Goal: Entertainment & Leisure: Consume media (video, audio)

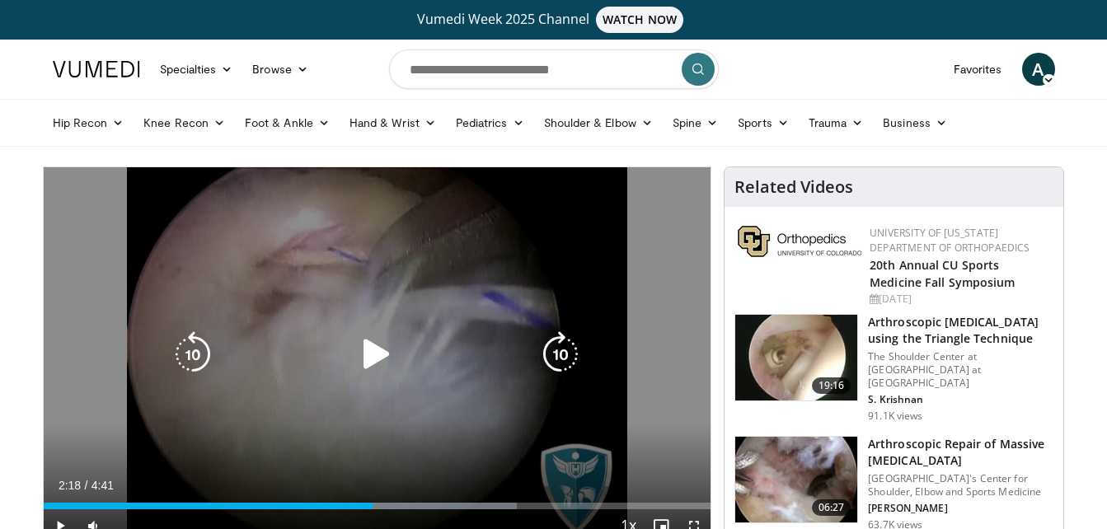
scroll to position [118, 0]
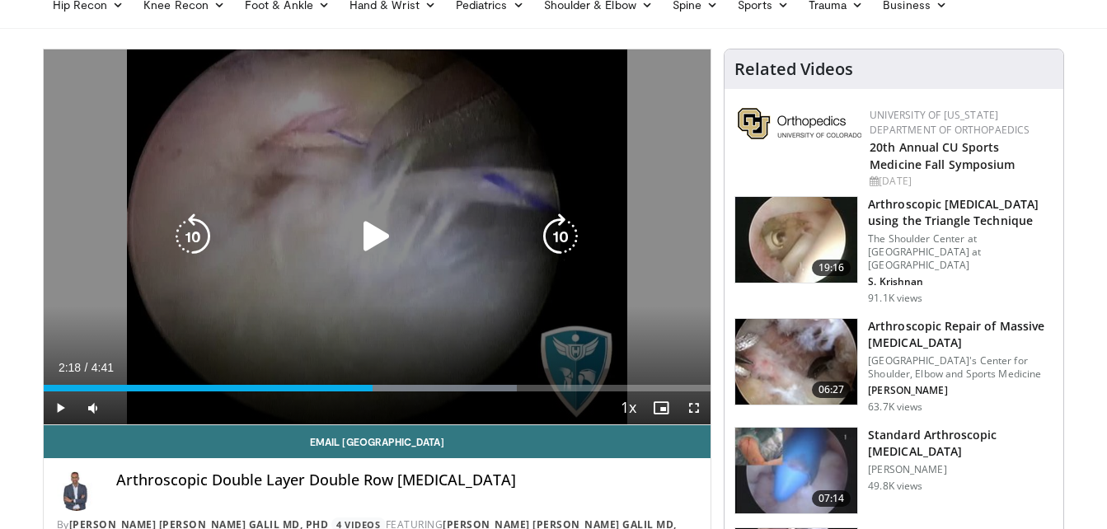
click at [448, 189] on div "10 seconds Tap to unmute" at bounding box center [378, 236] width 668 height 375
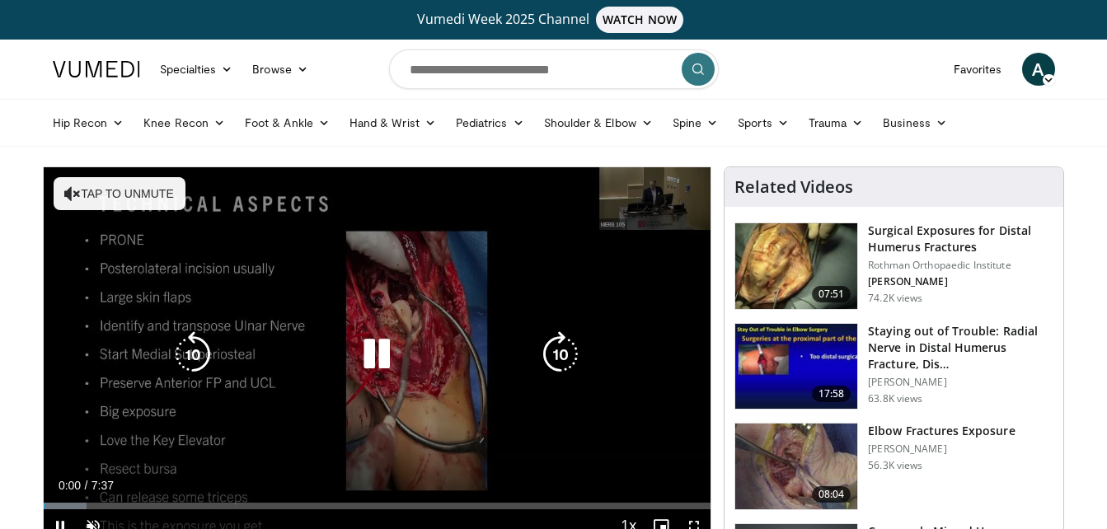
click at [369, 352] on icon "Video Player" at bounding box center [377, 354] width 46 height 46
click at [388, 380] on div "10 seconds Tap to unmute" at bounding box center [378, 354] width 668 height 375
click at [99, 190] on button "Tap to unmute" at bounding box center [120, 193] width 132 height 33
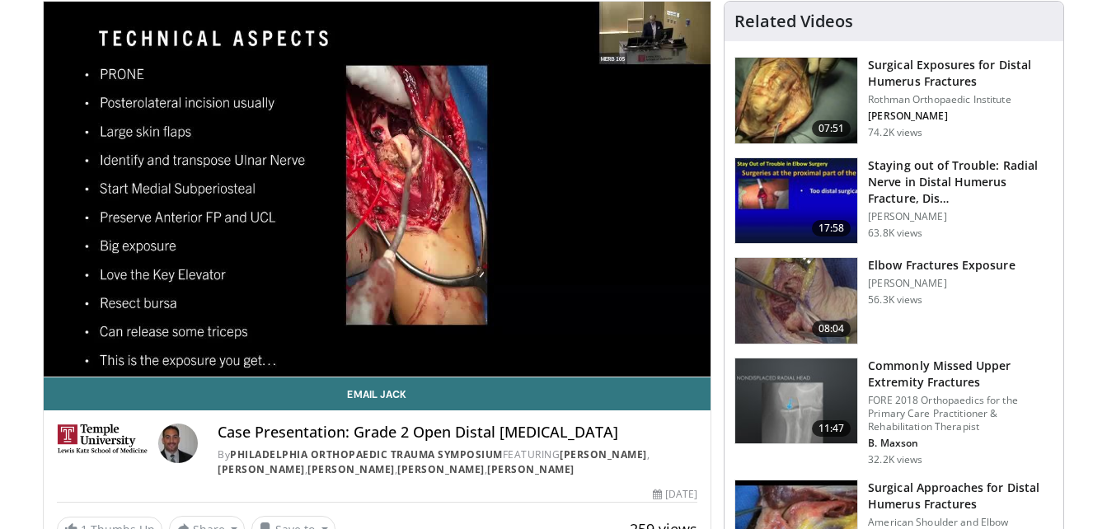
scroll to position [157, 0]
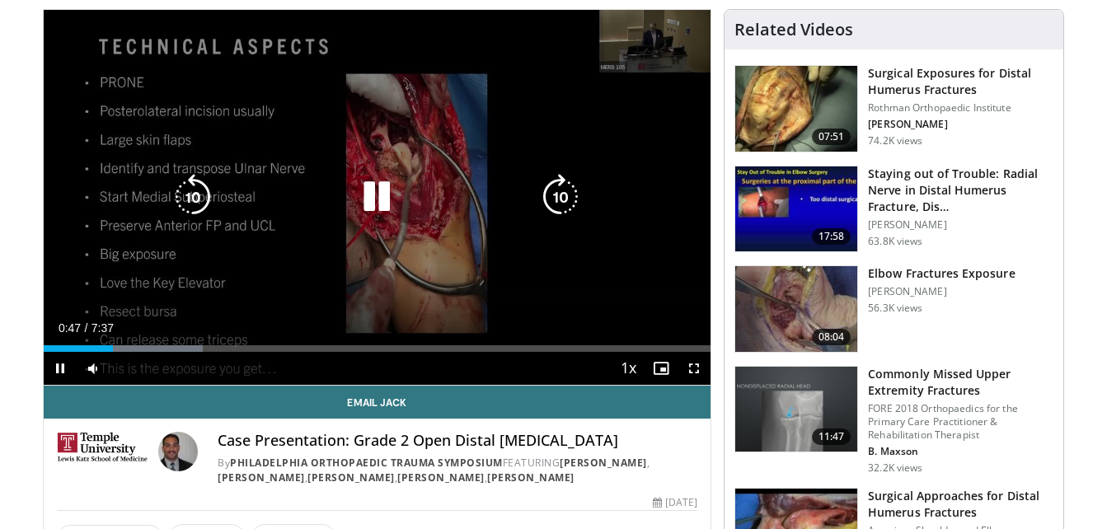
click at [359, 194] on icon "Video Player" at bounding box center [377, 197] width 46 height 46
click at [528, 217] on div "10 seconds Tap to unmute" at bounding box center [378, 197] width 668 height 375
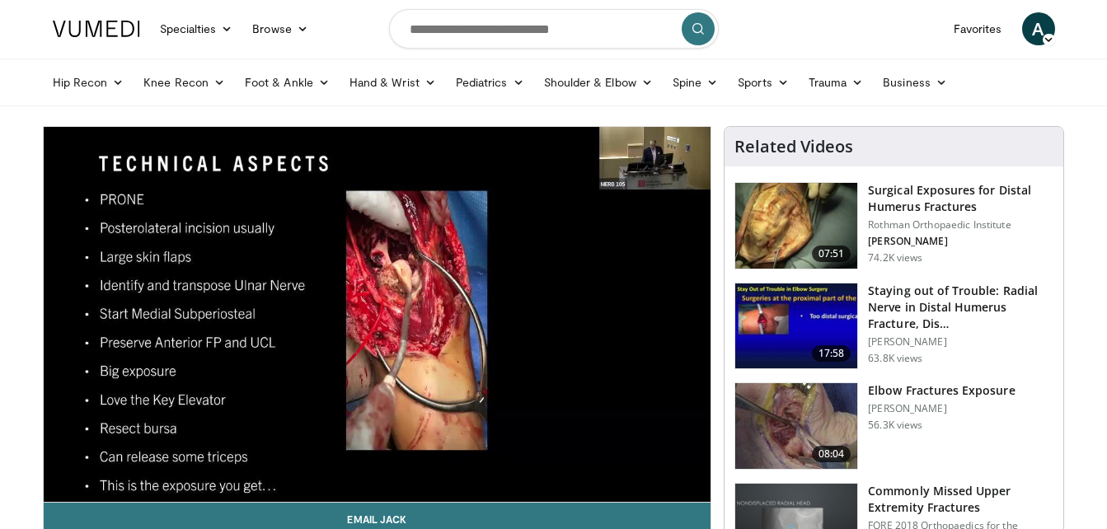
scroll to position [0, 0]
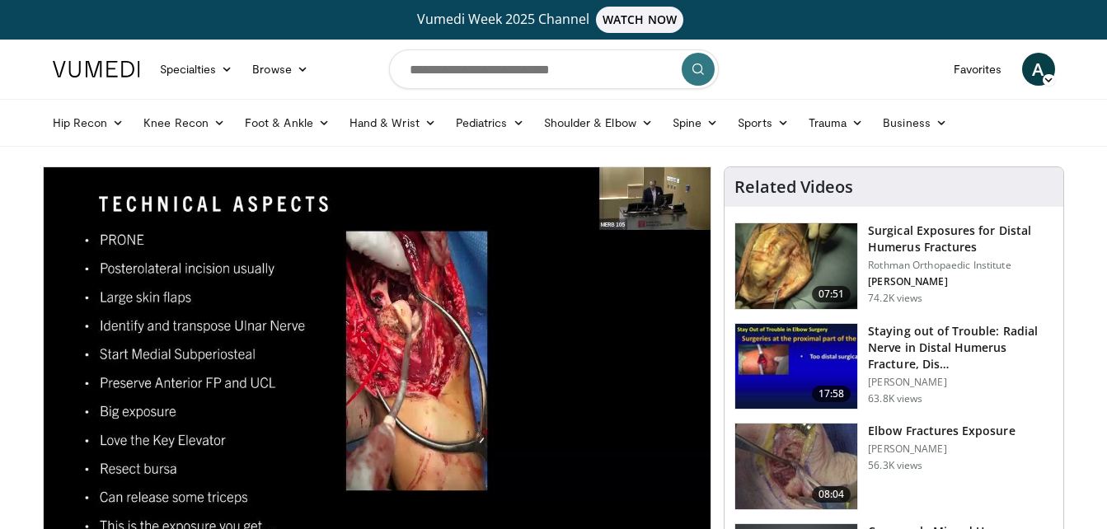
click at [1036, 62] on span "A" at bounding box center [1038, 69] width 33 height 33
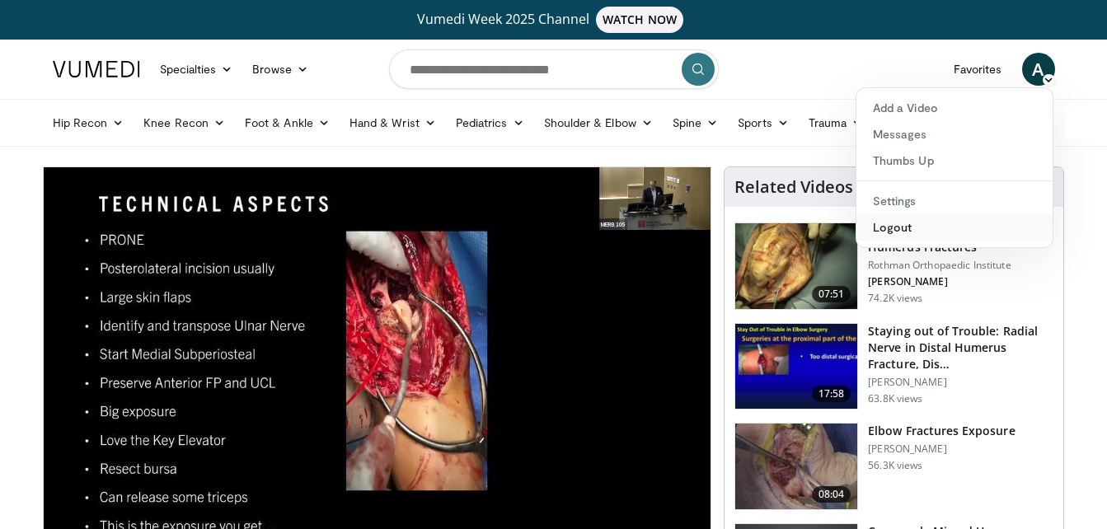
click at [957, 230] on link "Logout" at bounding box center [955, 227] width 196 height 26
